Goal: Check status: Check status

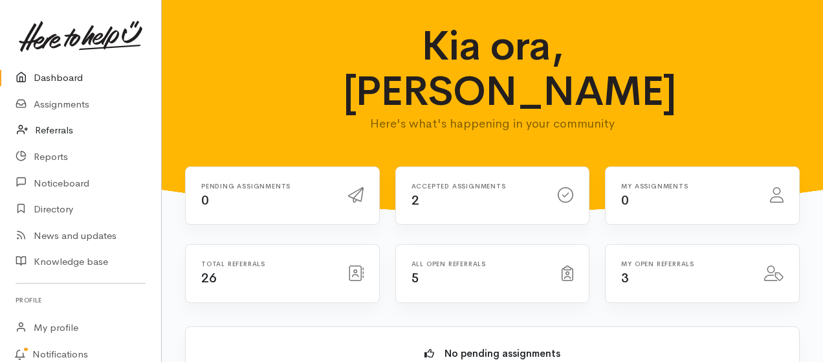
click at [60, 129] on link "Referrals" at bounding box center [80, 130] width 161 height 27
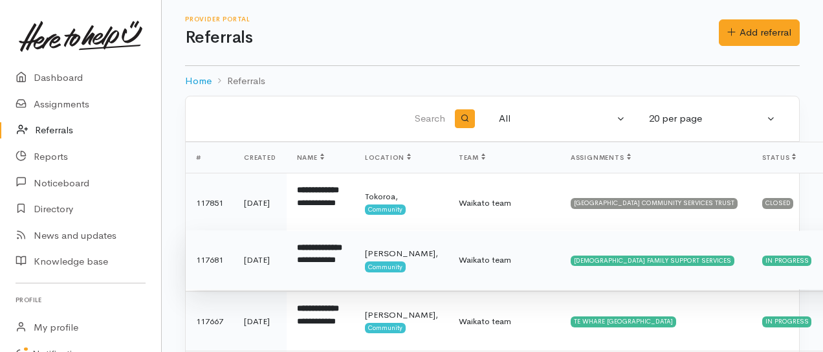
scroll to position [86, 0]
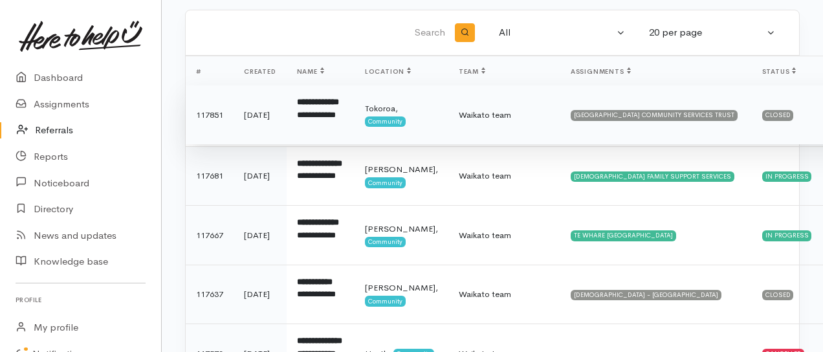
click at [762, 118] on div "Closed" at bounding box center [778, 115] width 32 height 10
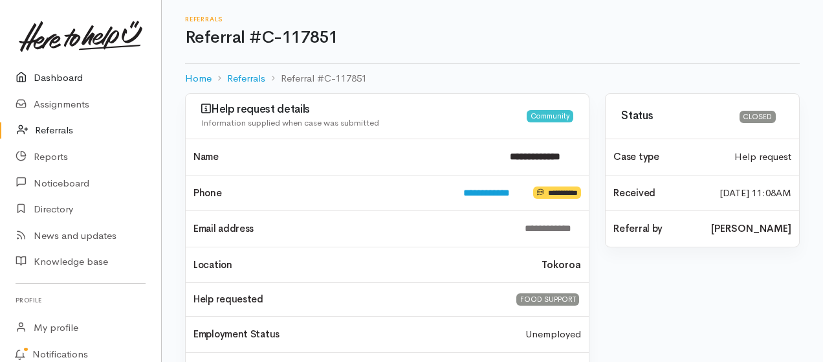
click at [52, 75] on link "Dashboard" at bounding box center [80, 78] width 161 height 27
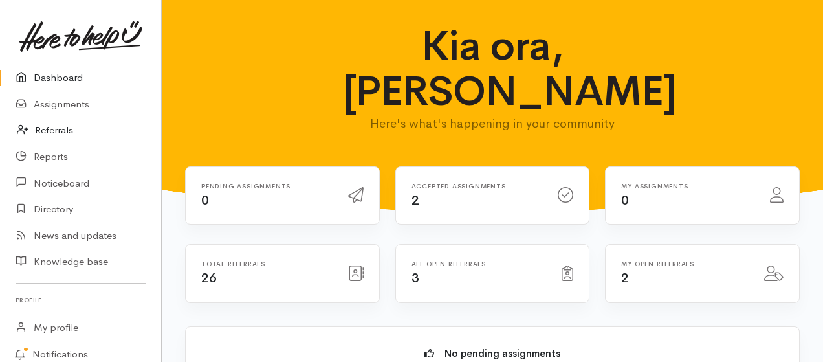
click at [48, 131] on link "Referrals" at bounding box center [80, 130] width 161 height 27
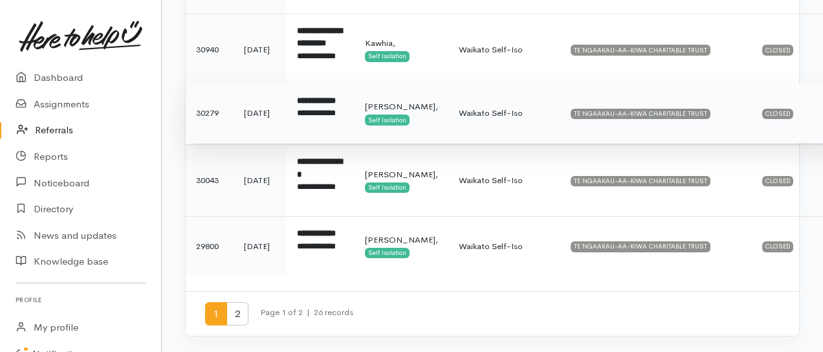
scroll to position [1341, 0]
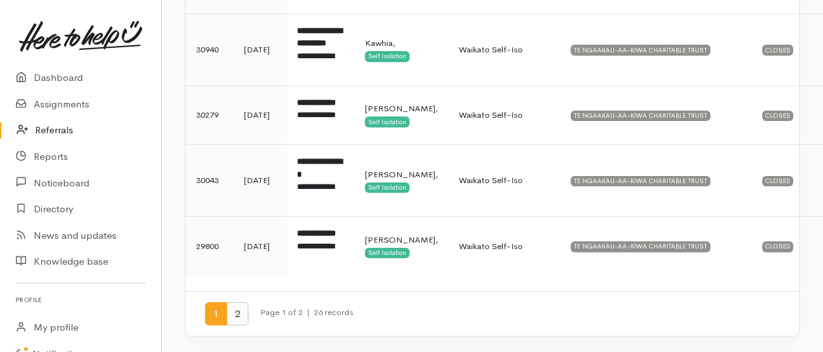
click at [236, 315] on span "2" at bounding box center [238, 314] width 22 height 24
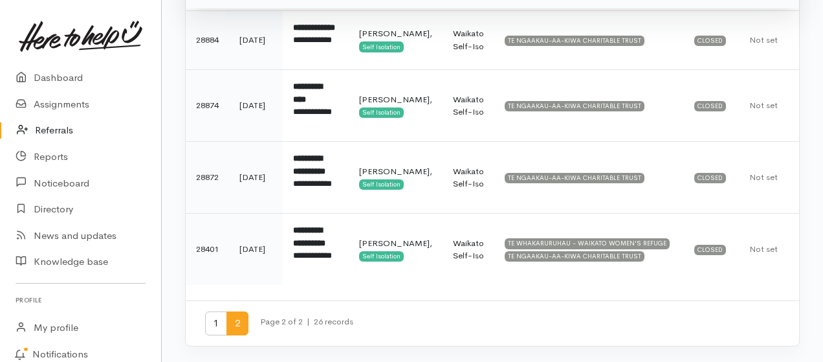
scroll to position [366, 0]
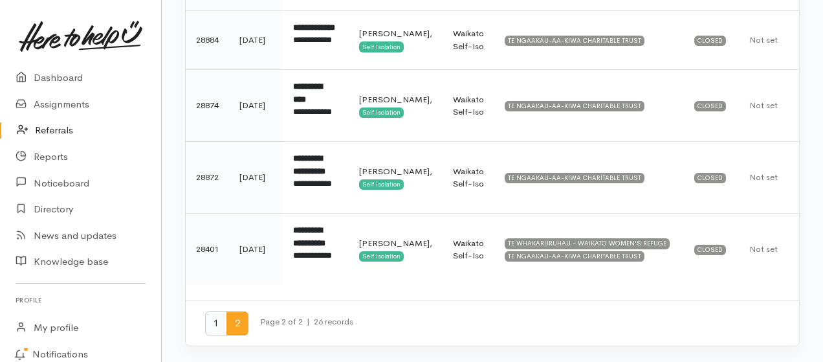
click at [213, 324] on span "1" at bounding box center [216, 323] width 22 height 24
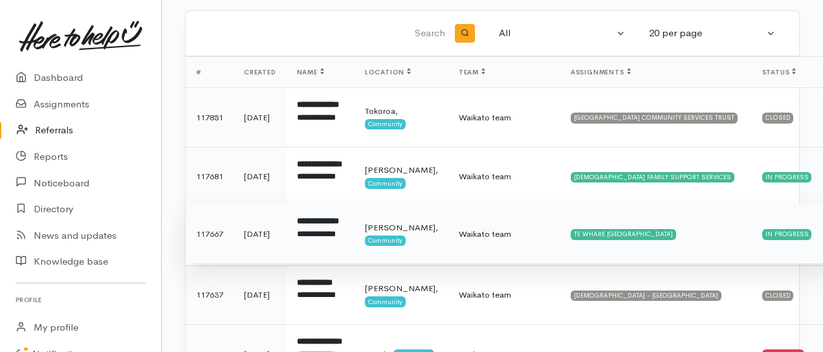
scroll to position [0, 0]
